Goal: Find specific page/section: Find specific page/section

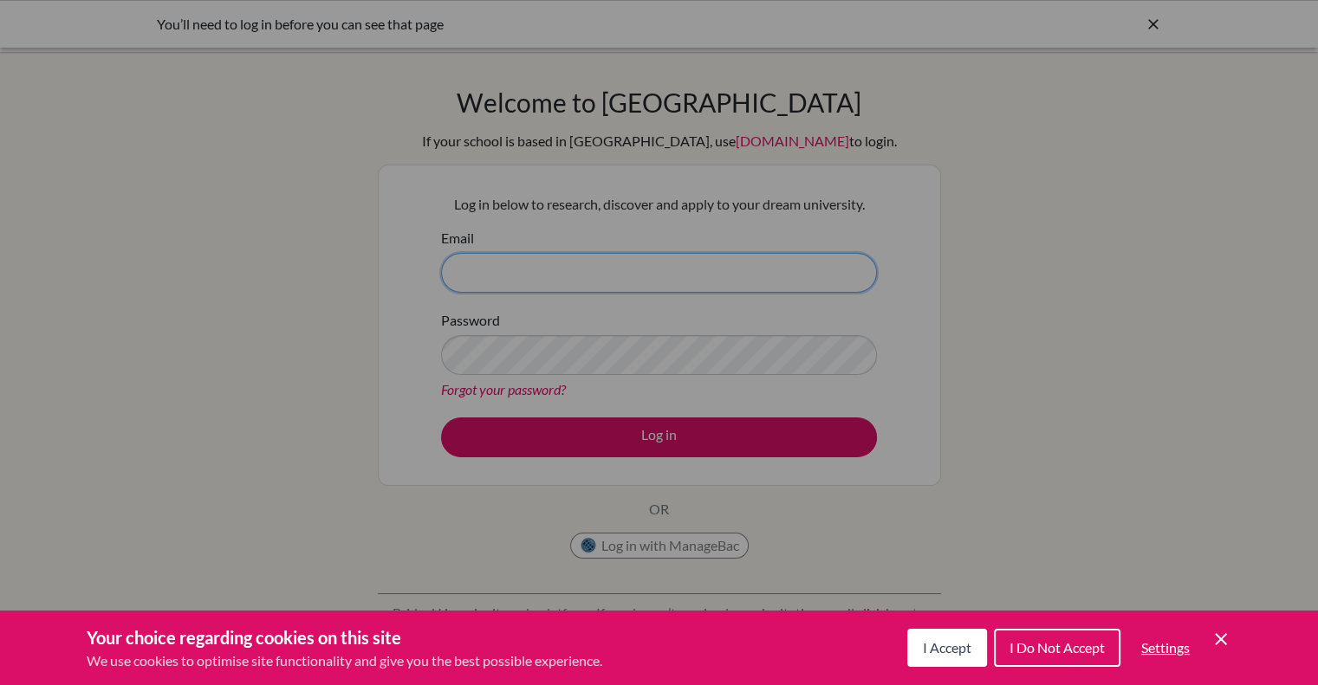
type input "[PERSON_NAME][EMAIL_ADDRESS][DOMAIN_NAME]"
click at [936, 651] on span "I Accept" at bounding box center [947, 647] width 49 height 16
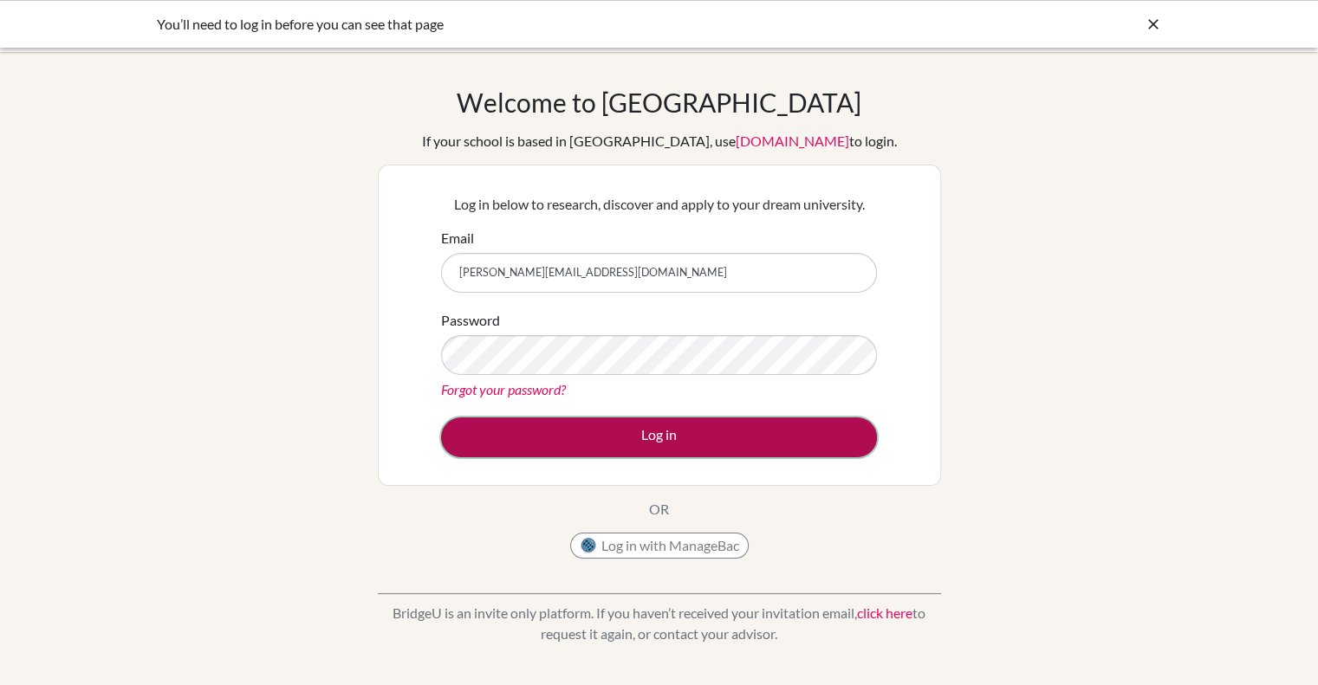
click at [655, 432] on button "Log in" at bounding box center [659, 438] width 436 height 40
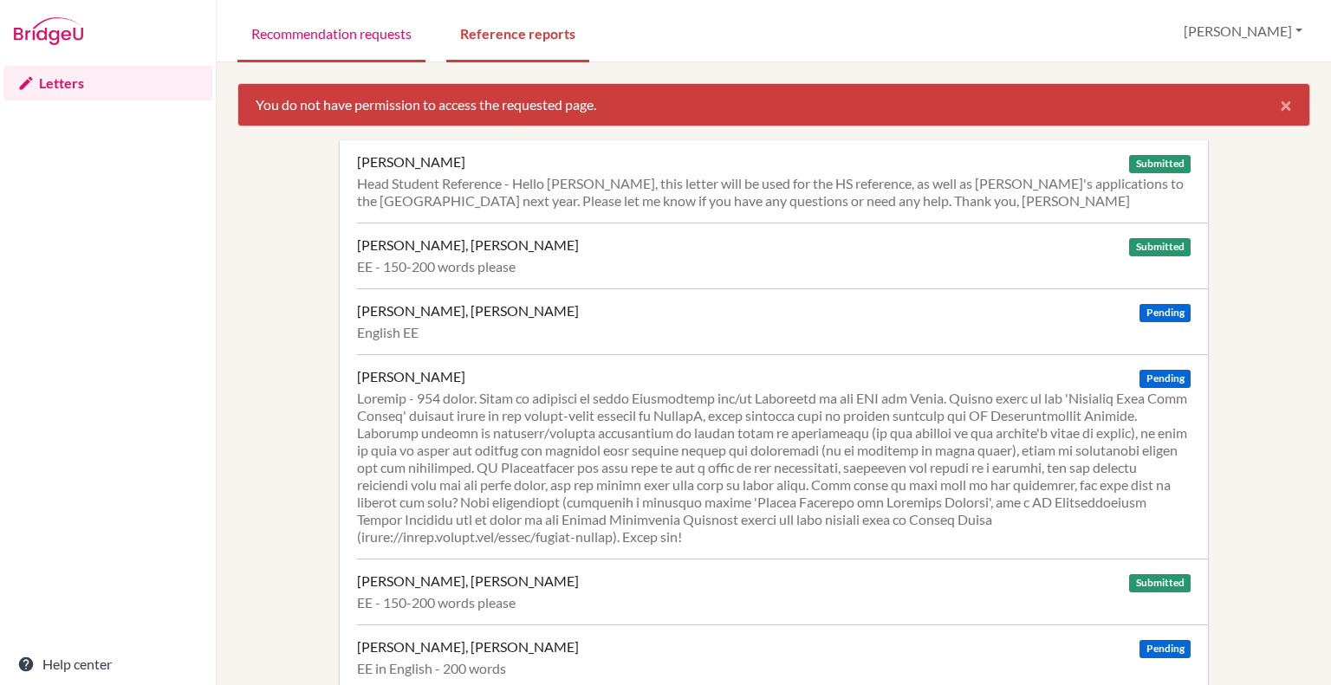
click at [335, 42] on link "Recommendation requests" at bounding box center [331, 33] width 188 height 60
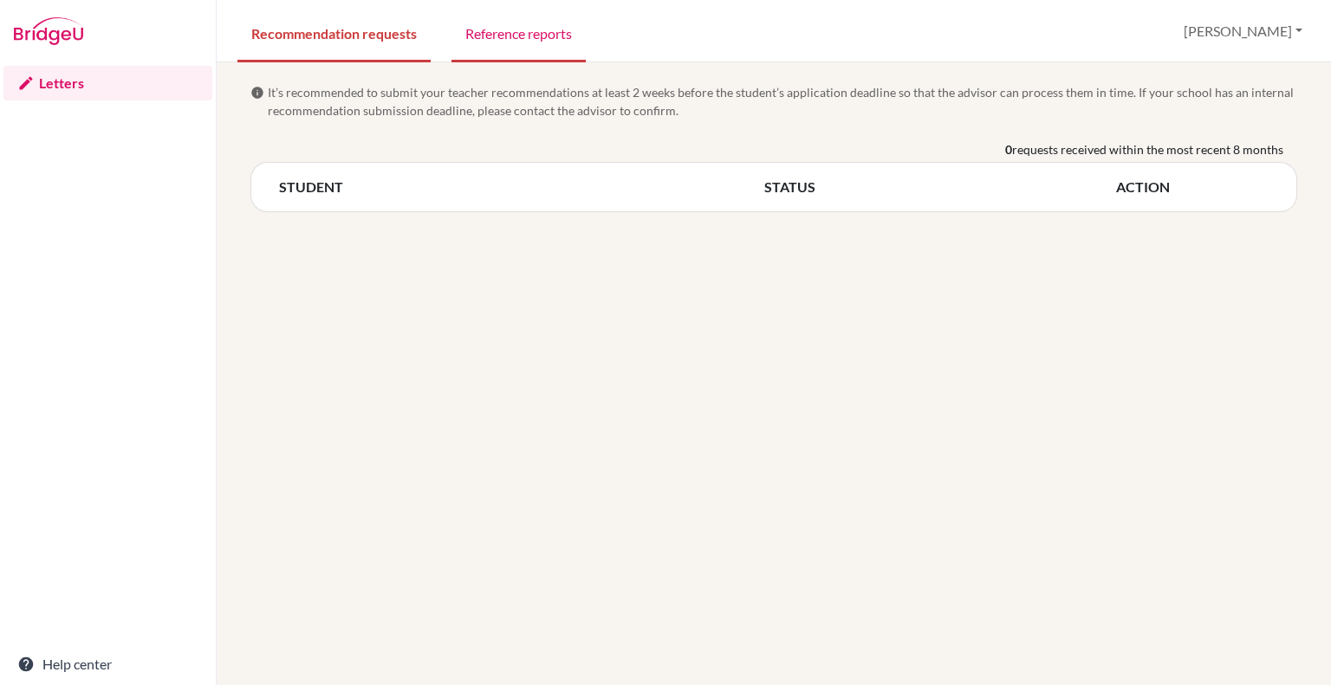
click at [526, 55] on link "Reference reports" at bounding box center [518, 33] width 134 height 60
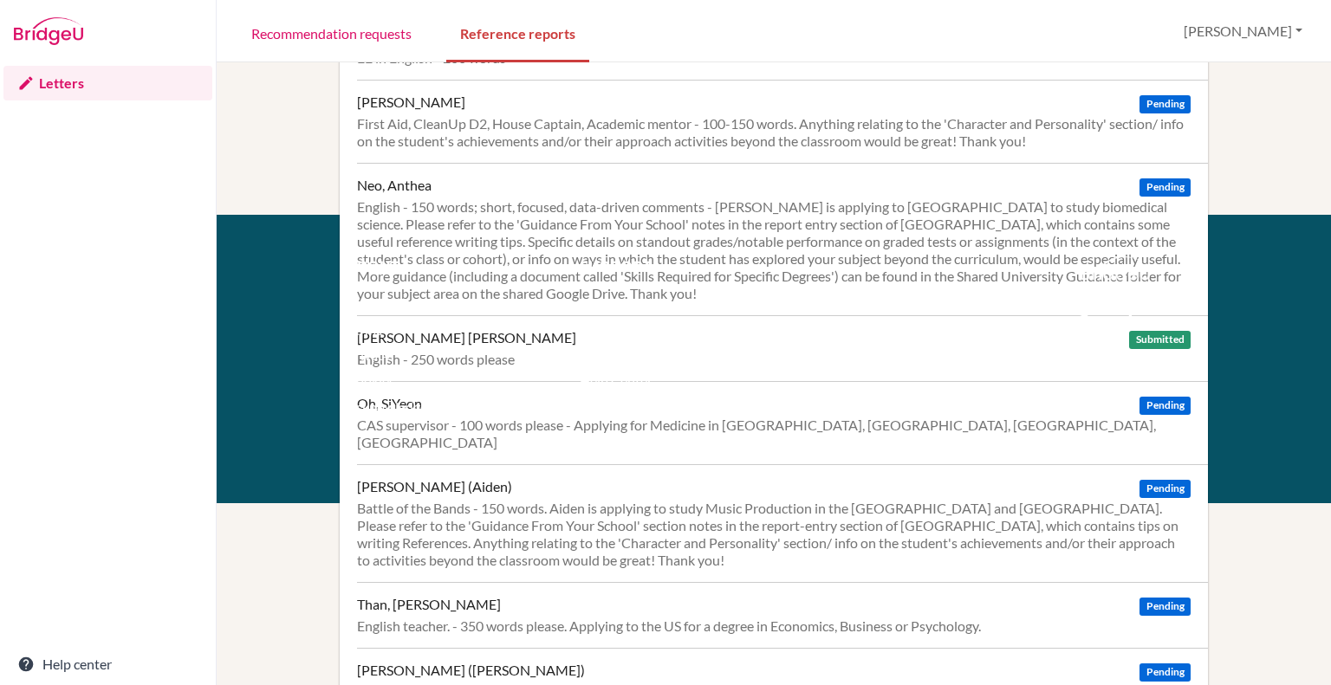
scroll to position [562, 0]
